Goal: Information Seeking & Learning: Compare options

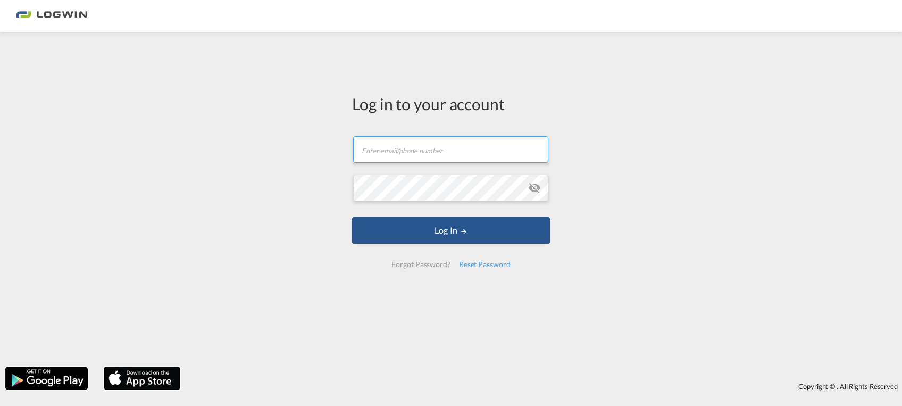
click at [374, 154] on input "text" at bounding box center [450, 149] width 195 height 27
type input "[EMAIL_ADDRESS][PERSON_NAME][DOMAIN_NAME]"
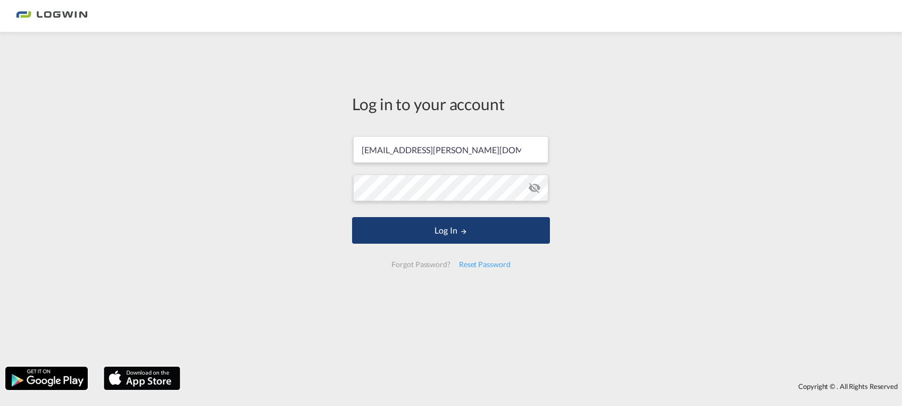
click at [443, 236] on button "Log In" at bounding box center [451, 230] width 198 height 27
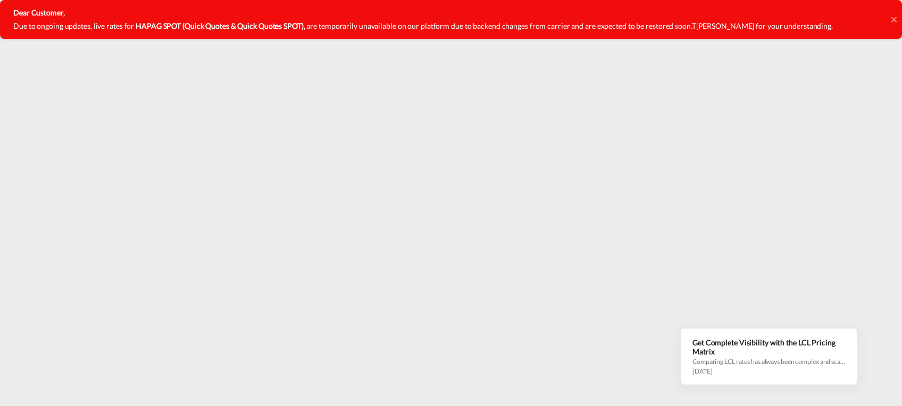
click at [889, 15] on div "Dear Customer, Due to ongoing updates, live rates for HAPAG SPOT (Quick Quotes …" at bounding box center [451, 19] width 902 height 39
click at [893, 15] on icon at bounding box center [893, 19] width 5 height 9
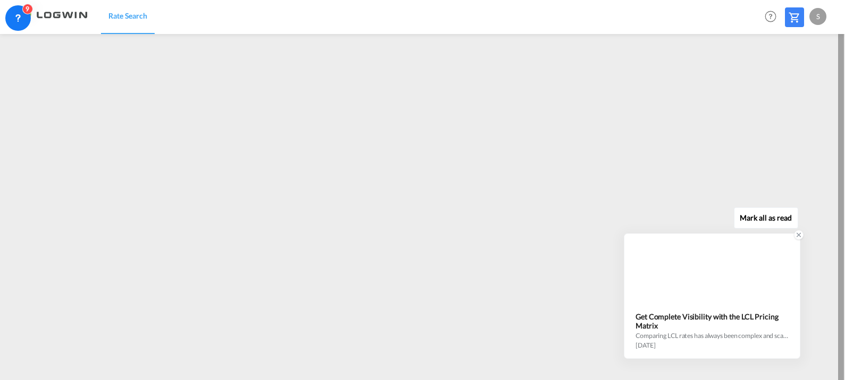
scroll to position [16, 0]
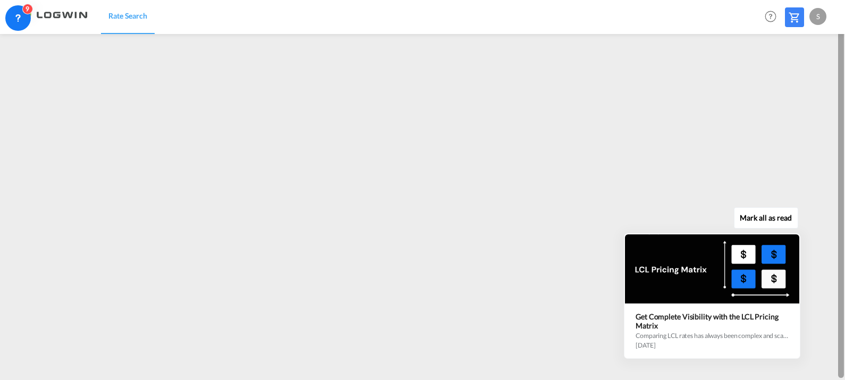
click at [800, 354] on div "Mark all as read Get Complete Visibility with the LCL Pricing Matrix Comparing …" at bounding box center [715, 285] width 192 height 147
click at [800, 355] on div "Mark all as read Get Complete Visibility with the LCL Pricing Matrix Comparing …" at bounding box center [715, 285] width 192 height 147
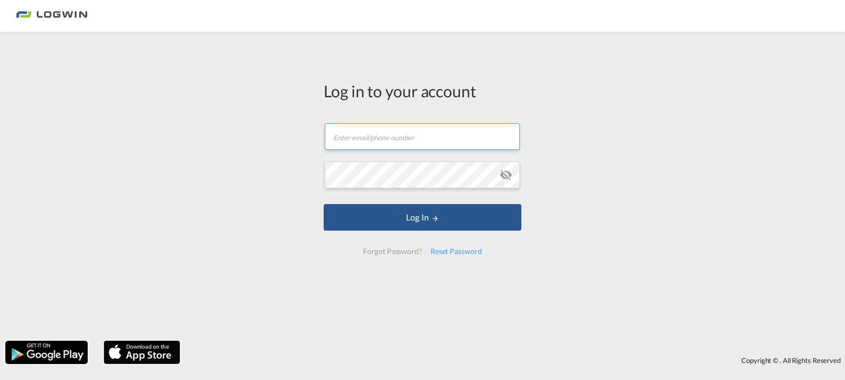
click at [341, 138] on input "text" at bounding box center [422, 136] width 195 height 27
type input "[EMAIL_ADDRESS][PERSON_NAME][DOMAIN_NAME]"
click at [324, 204] on button "Log In" at bounding box center [423, 217] width 198 height 27
